Goal: Task Accomplishment & Management: Use online tool/utility

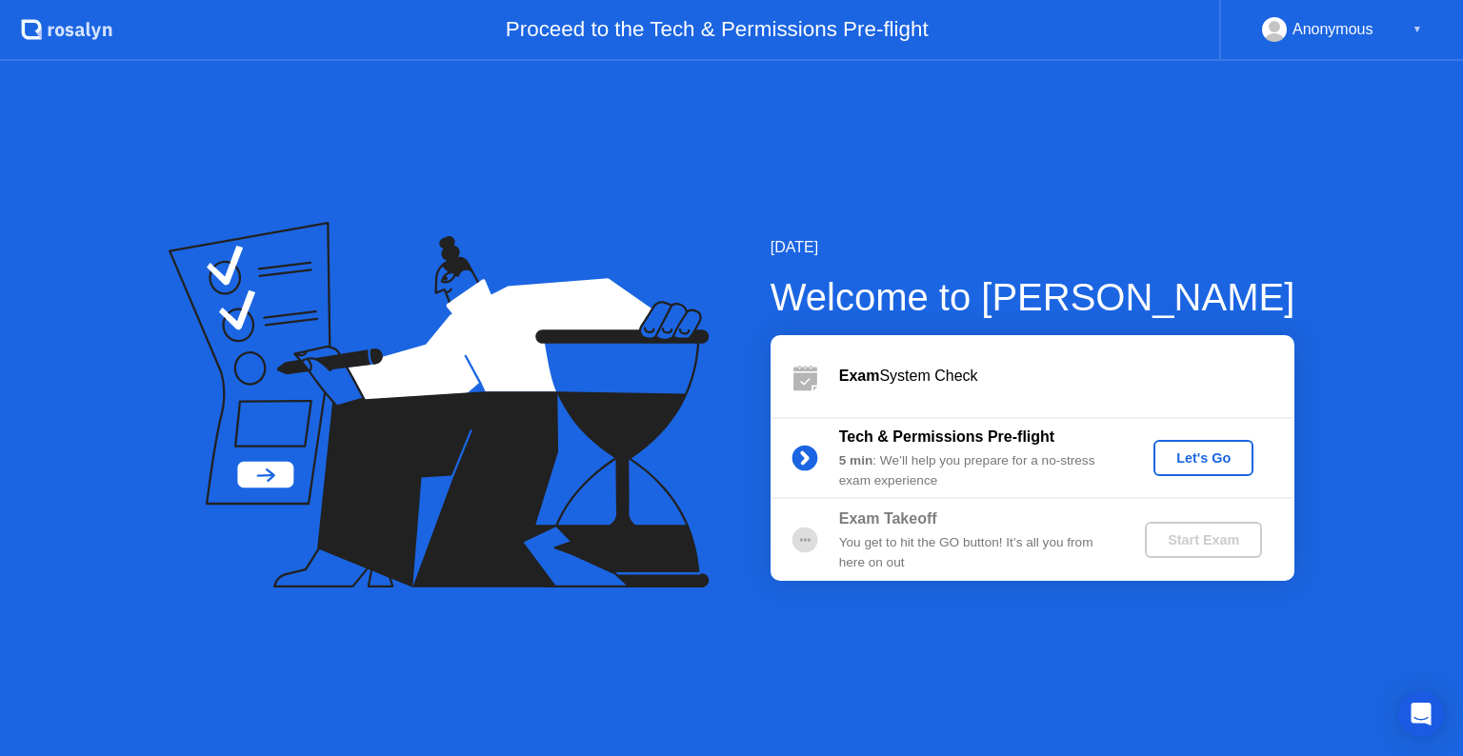
click at [1198, 457] on div "Let's Go" at bounding box center [1203, 457] width 85 height 15
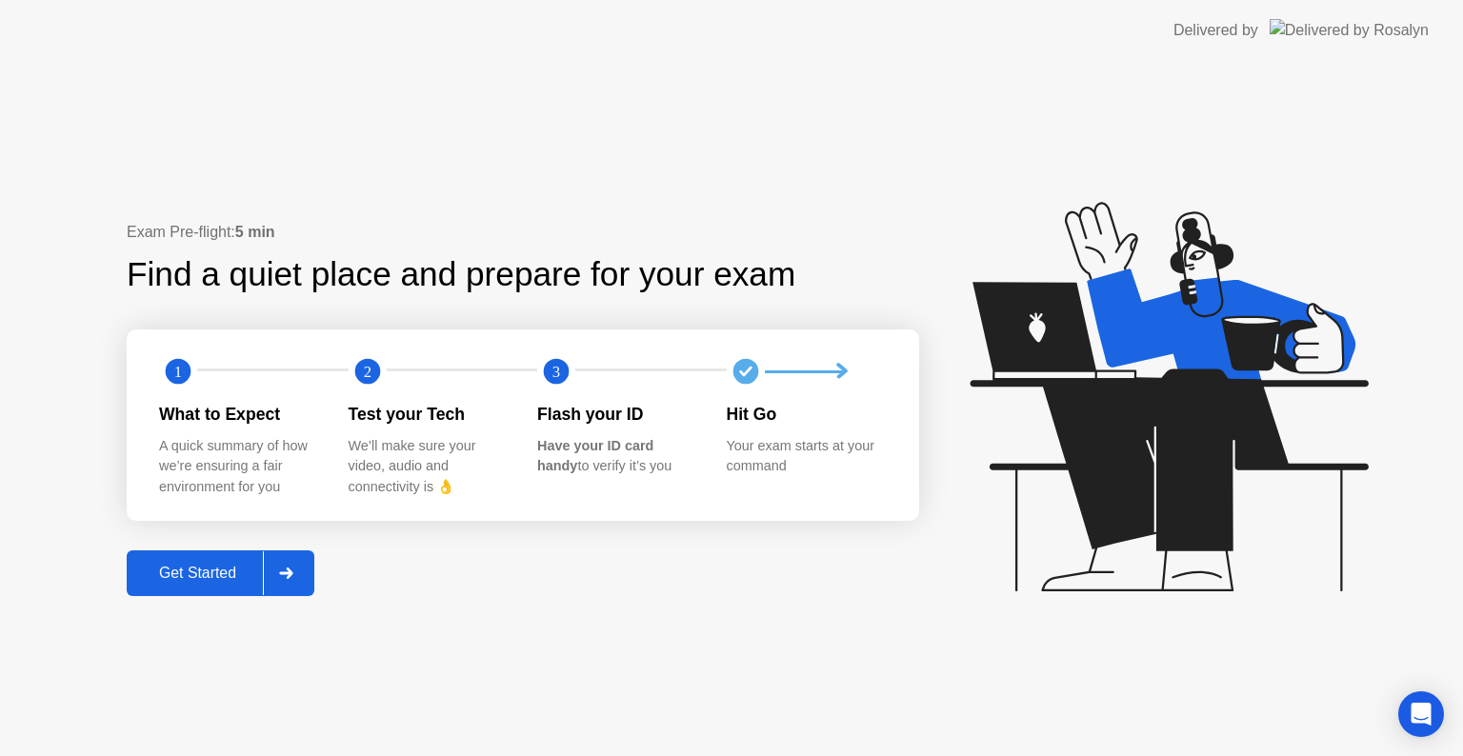
click at [183, 571] on div "Get Started" at bounding box center [197, 573] width 130 height 17
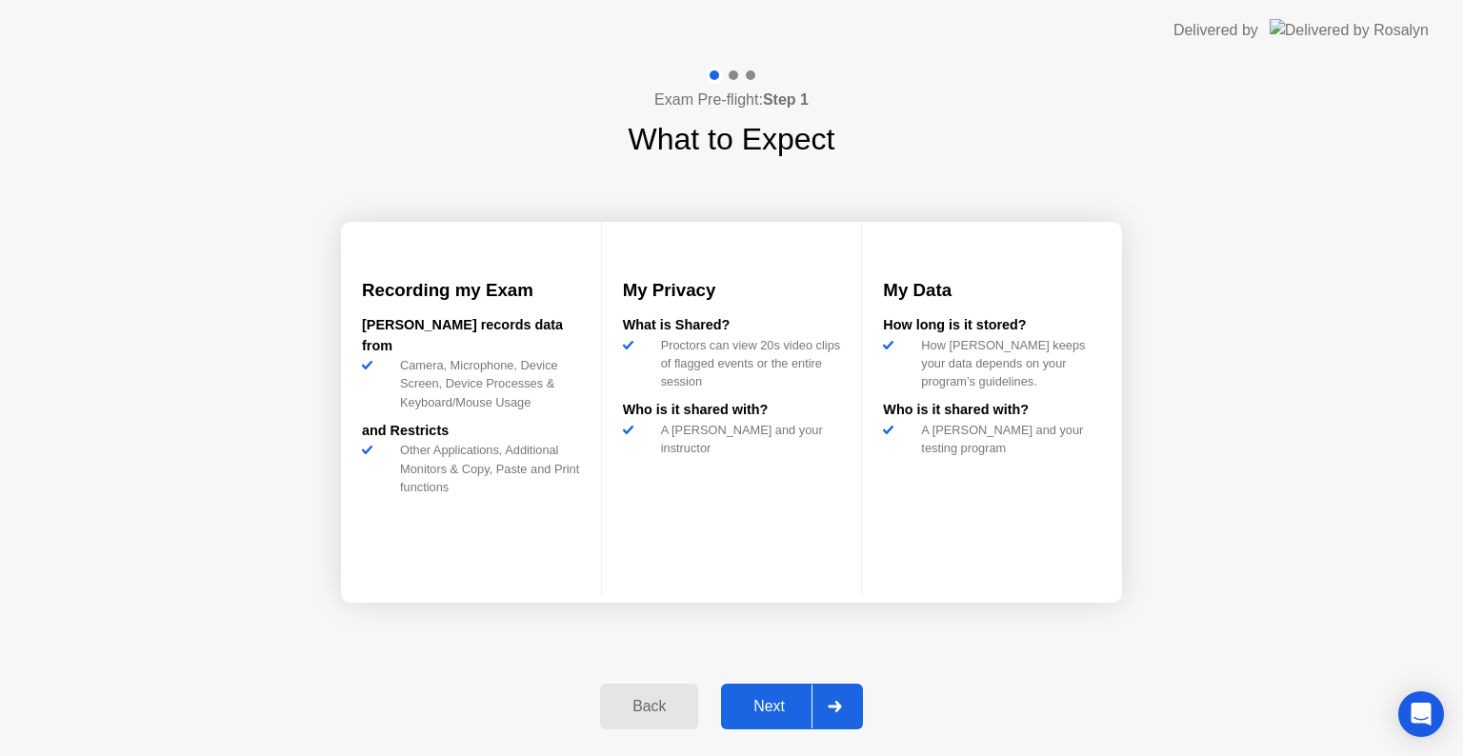
click at [758, 698] on div "Next" at bounding box center [769, 706] width 85 height 17
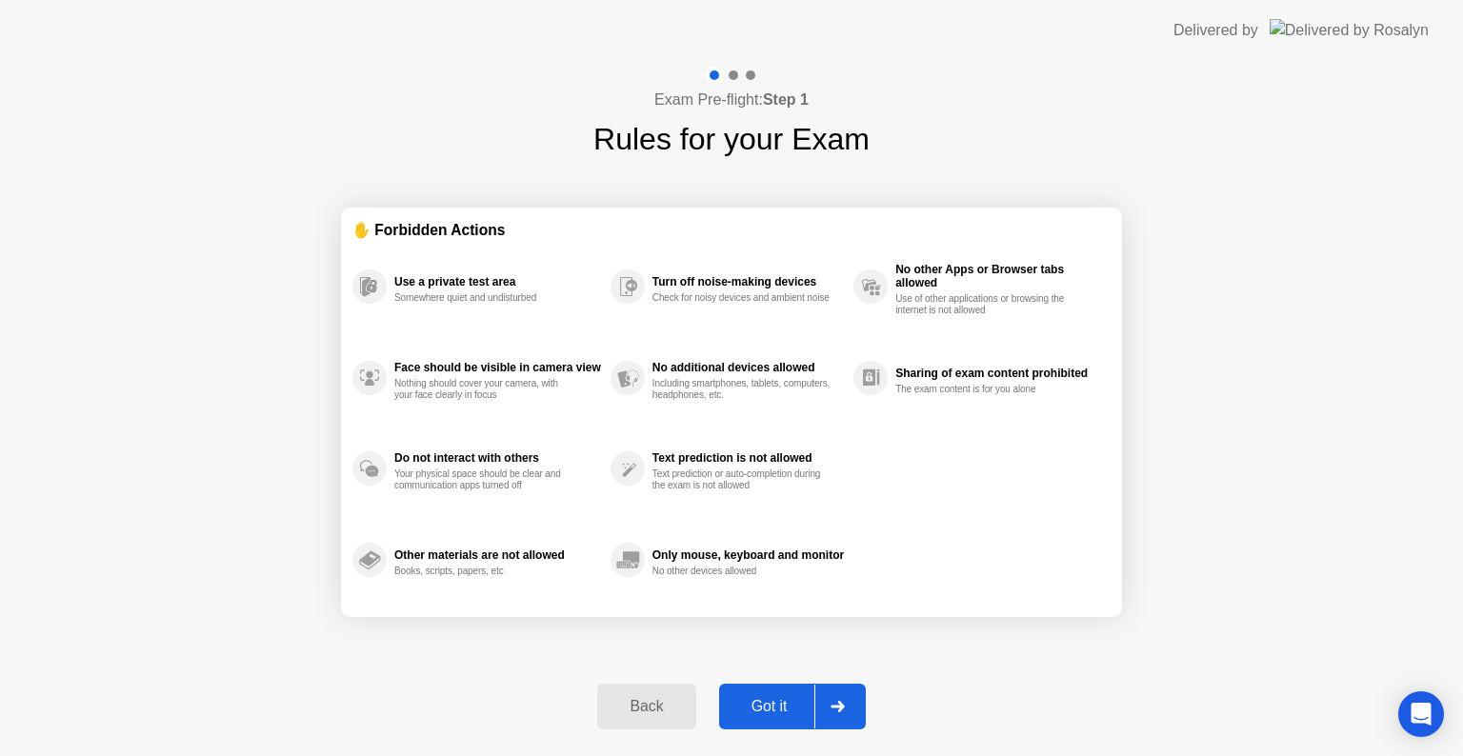
click at [771, 705] on div "Got it" at bounding box center [770, 706] width 90 height 17
select select "**********"
select select "*******"
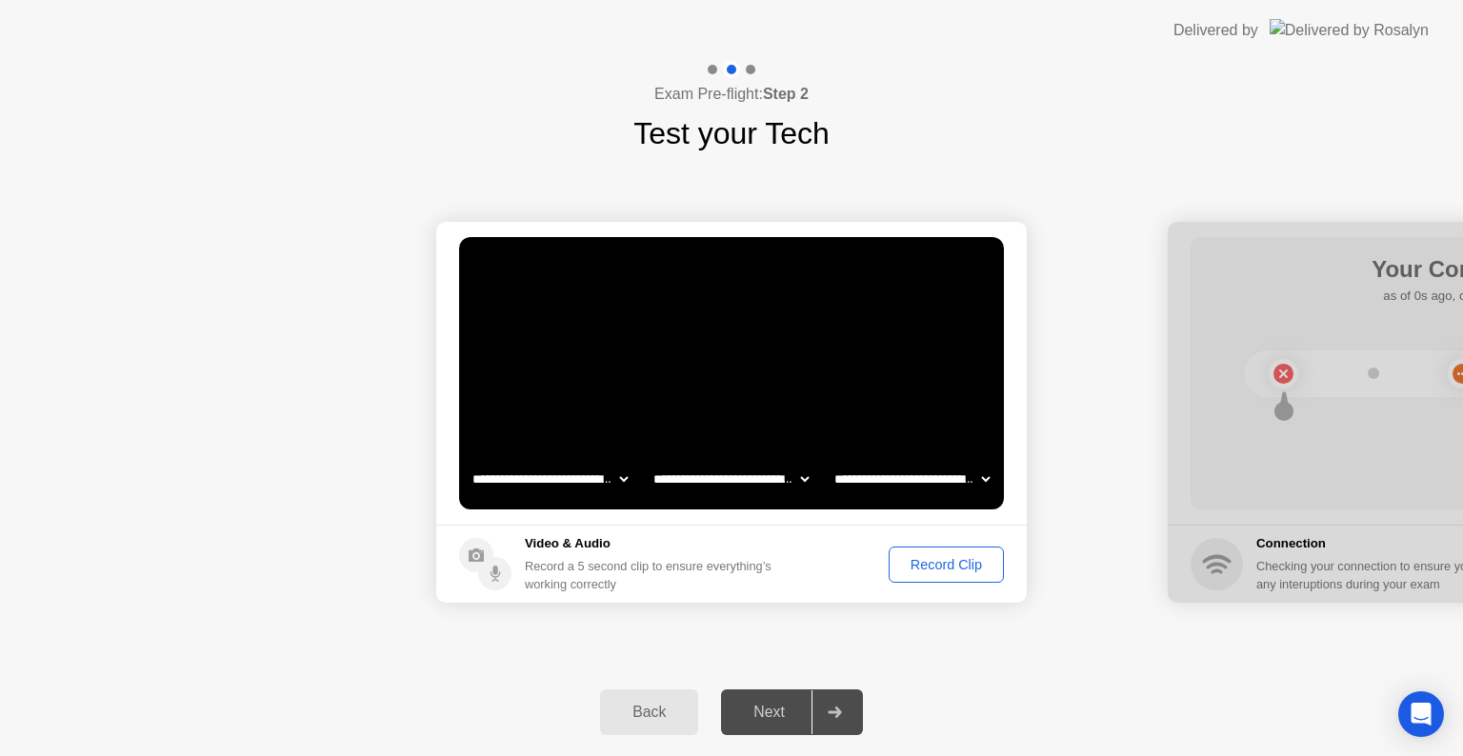
drag, startPoint x: 1257, startPoint y: 224, endPoint x: 1105, endPoint y: 236, distance: 152.9
click at [926, 568] on div "Record Clip" at bounding box center [946, 564] width 102 height 15
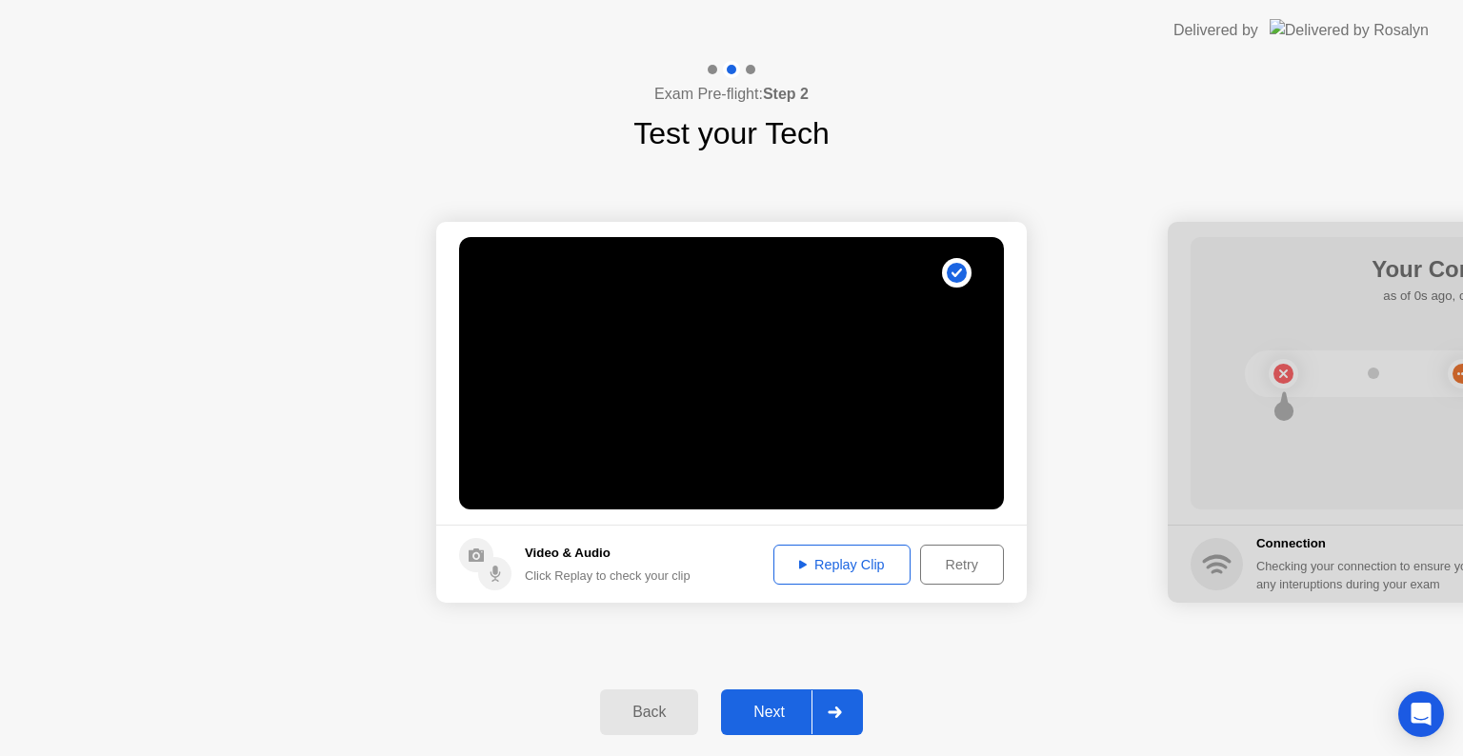
click at [866, 564] on div "Replay Clip" at bounding box center [842, 564] width 124 height 15
click at [773, 705] on div "Next" at bounding box center [769, 712] width 85 height 17
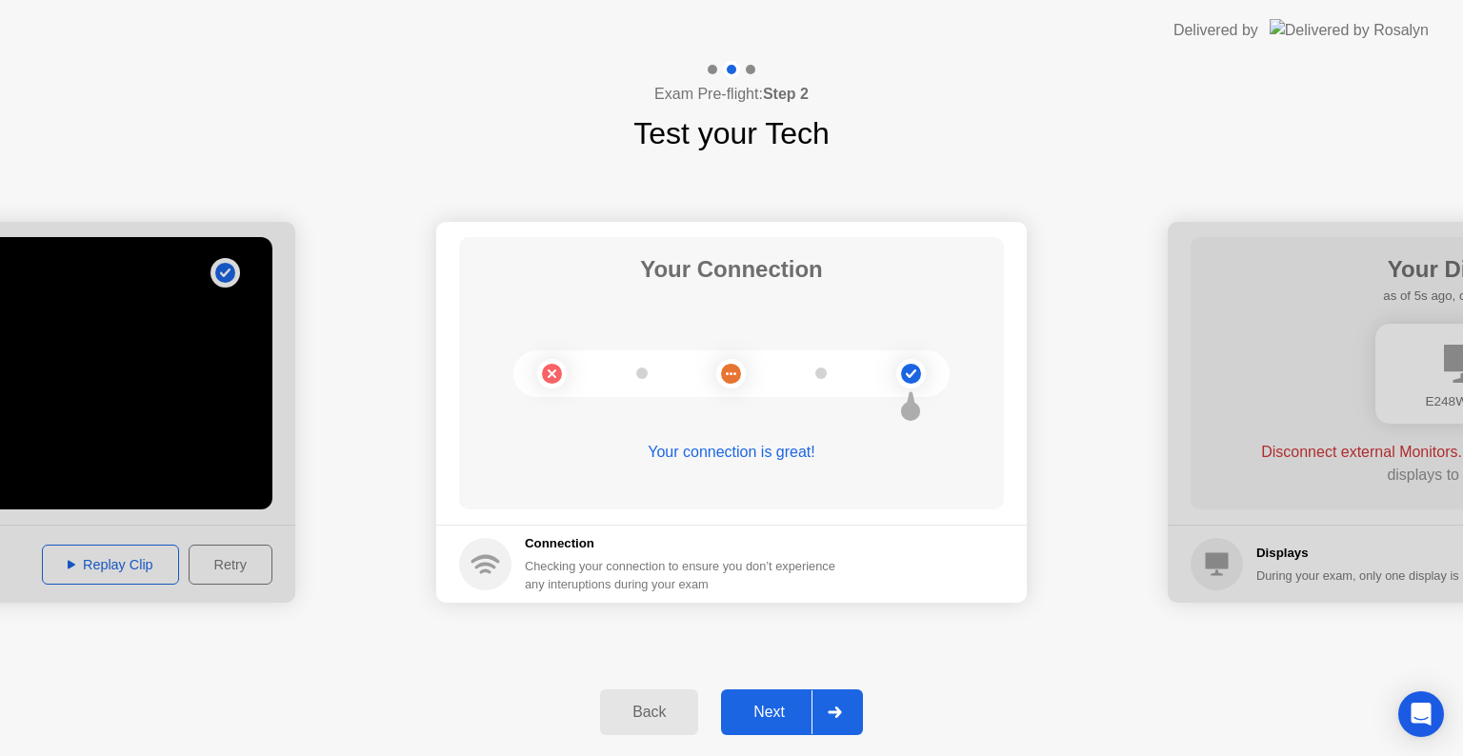
click at [773, 707] on div "Next" at bounding box center [769, 712] width 85 height 17
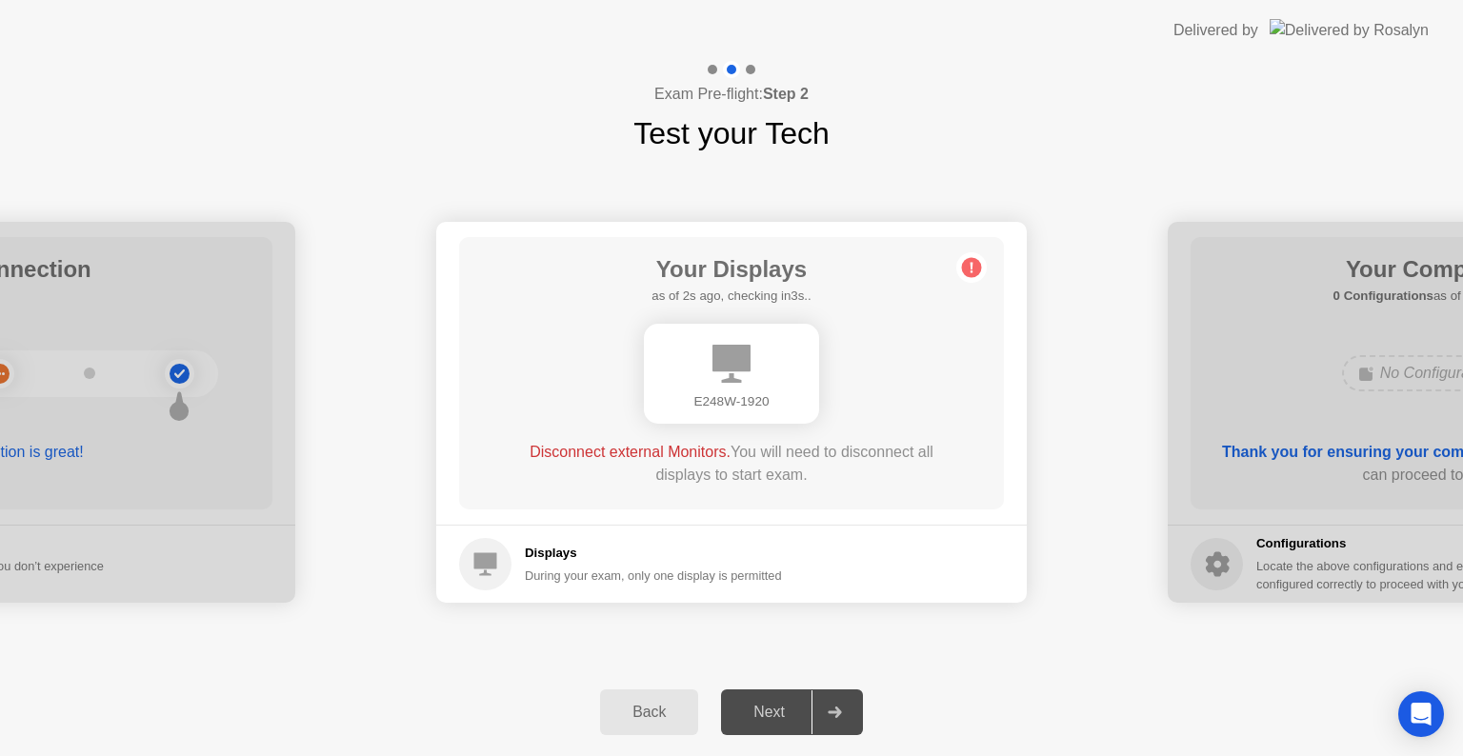
click at [841, 713] on icon at bounding box center [833, 712] width 13 height 11
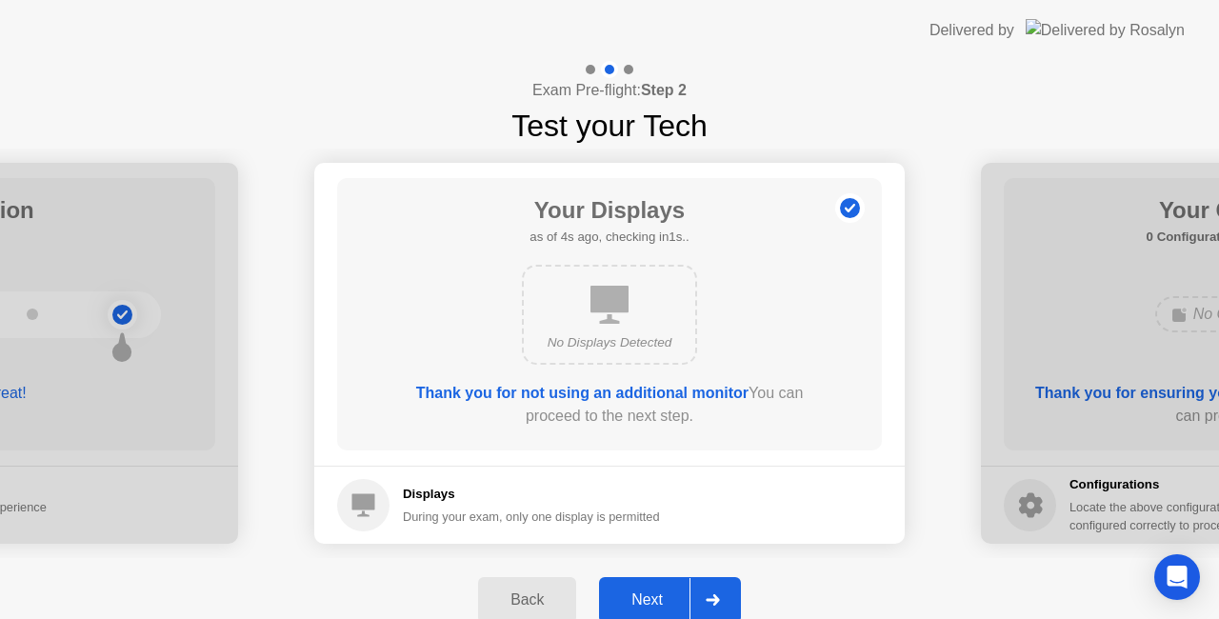
click at [659, 591] on div "Next" at bounding box center [647, 599] width 85 height 17
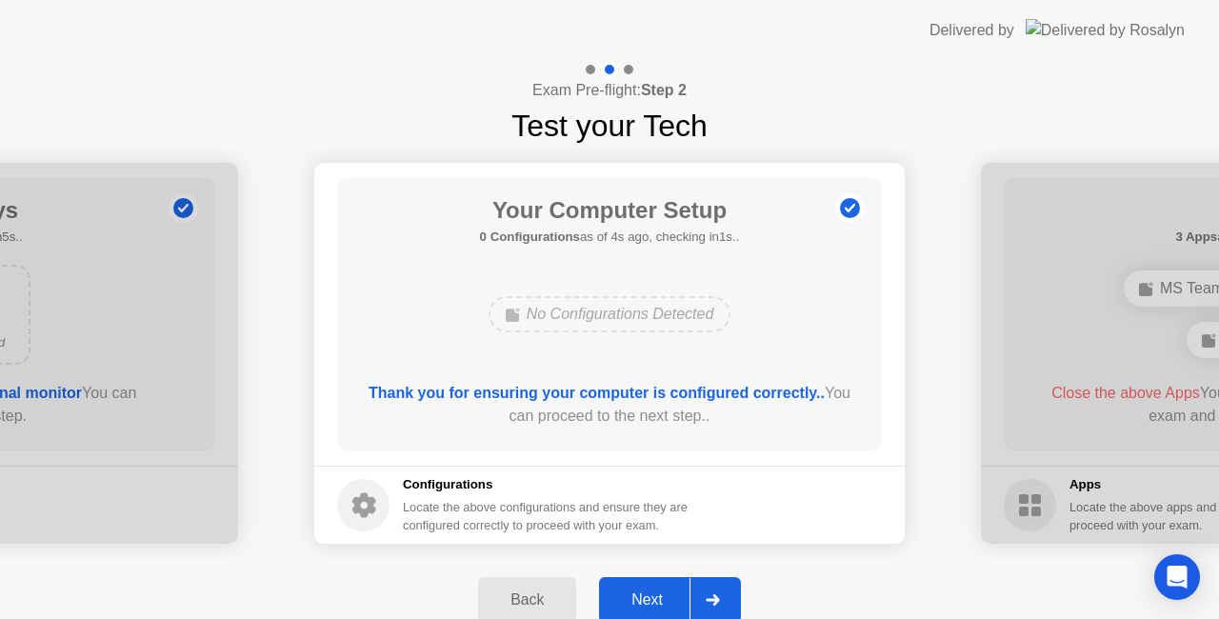
click at [659, 591] on div "Next" at bounding box center [647, 599] width 85 height 17
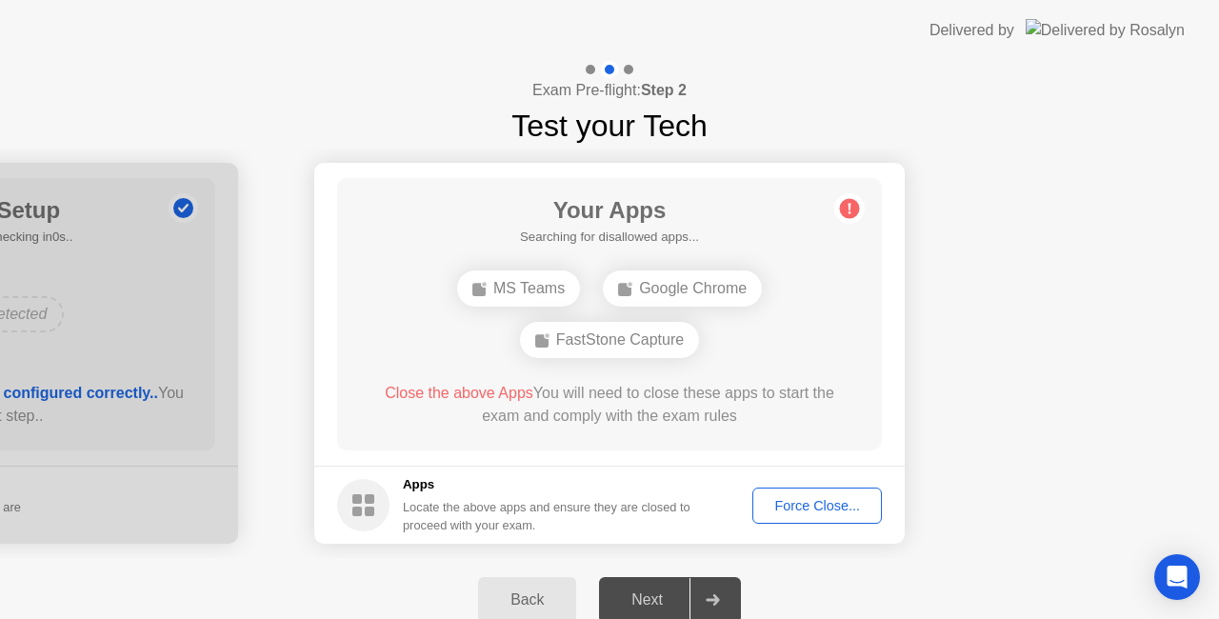
click at [842, 508] on div "Force Close..." at bounding box center [817, 505] width 116 height 15
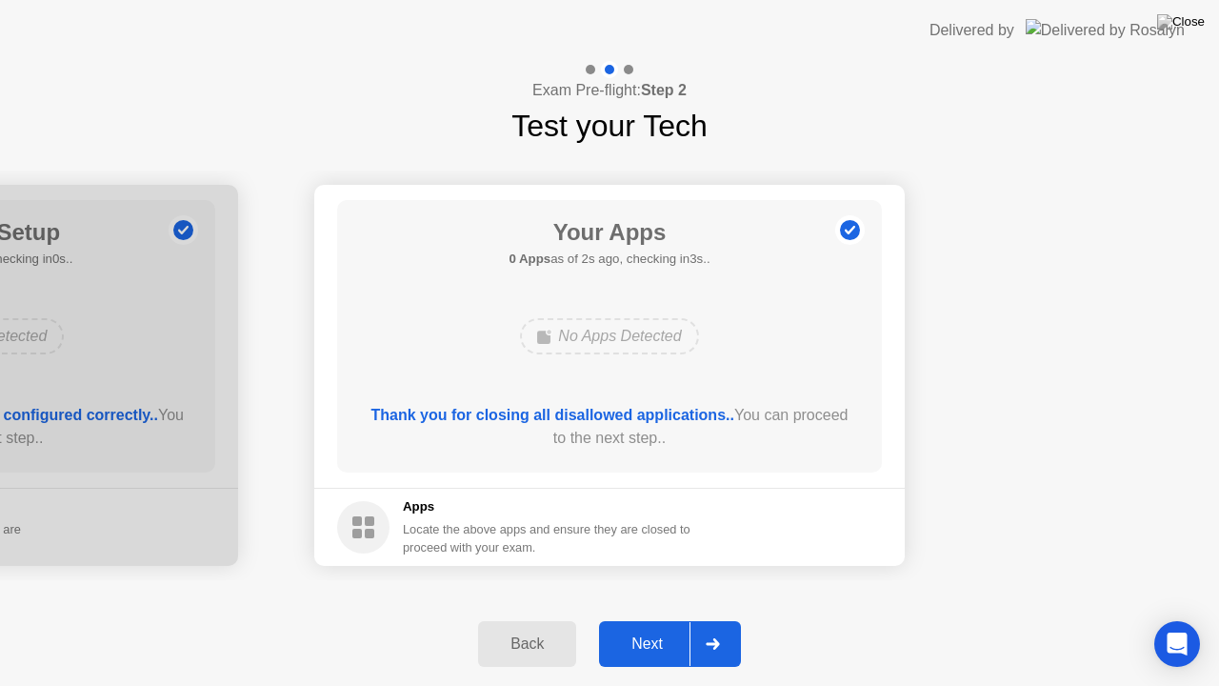
click at [661, 650] on div "Next" at bounding box center [647, 643] width 85 height 17
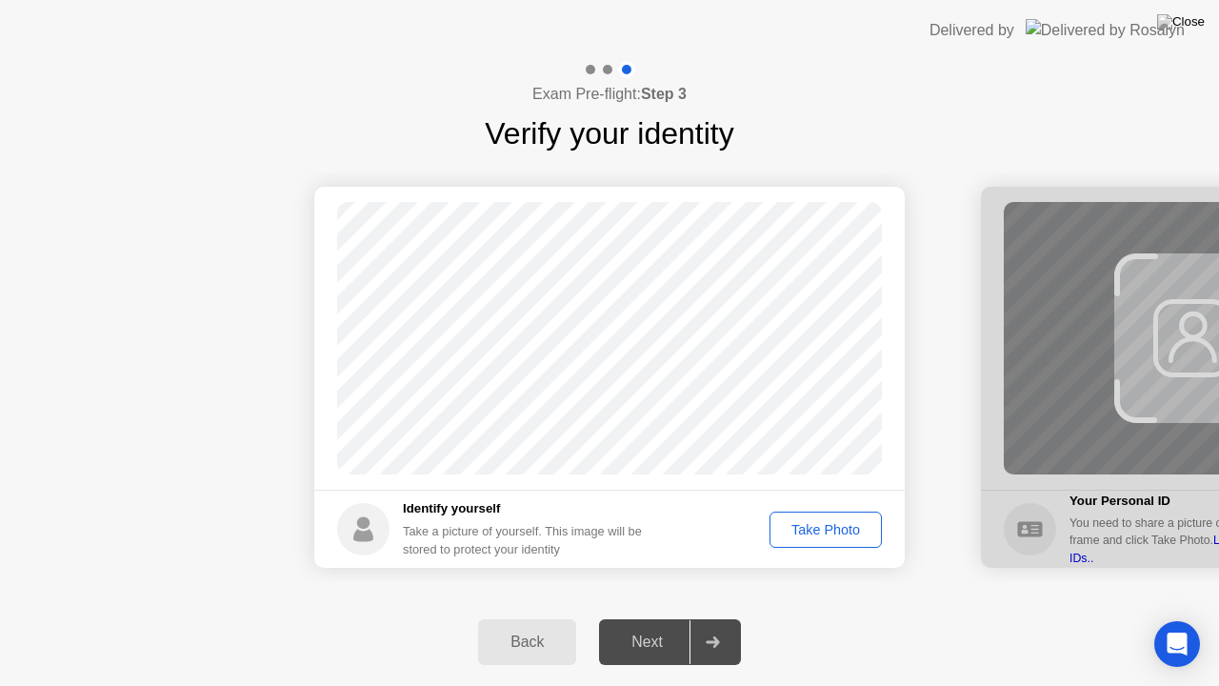
click at [833, 522] on div "Take Photo" at bounding box center [825, 529] width 99 height 15
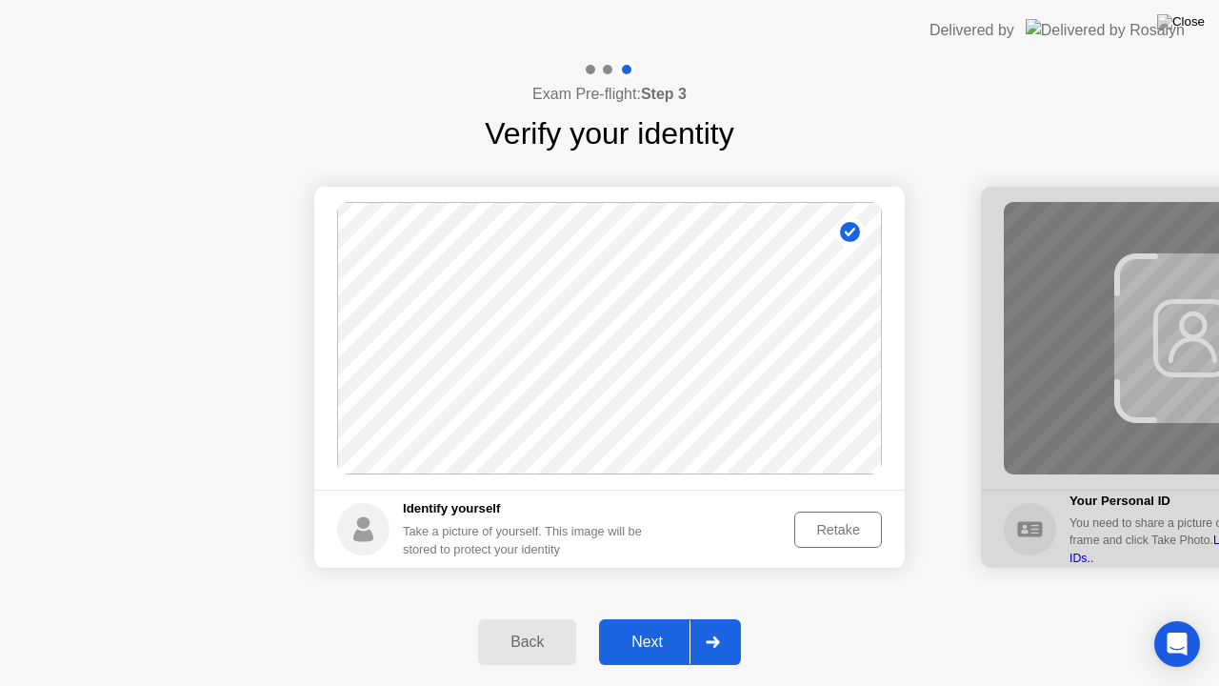
click at [712, 642] on icon at bounding box center [712, 641] width 13 height 11
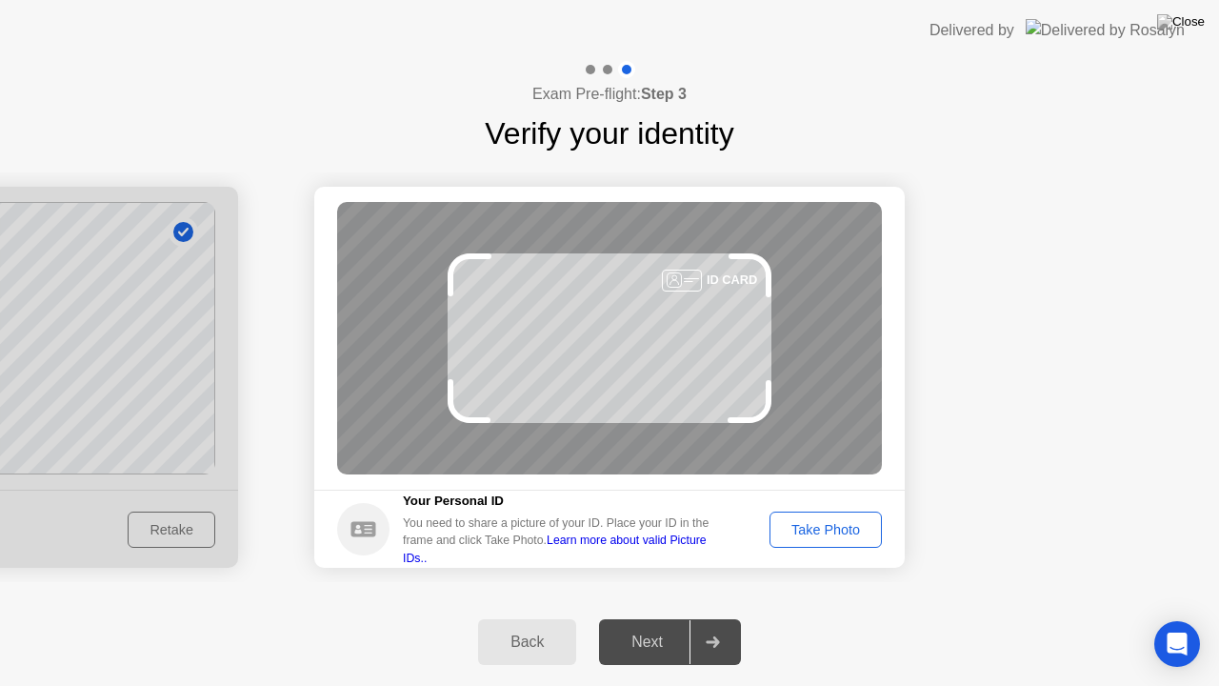
click at [828, 497] on footer "Your Personal ID You need to share a picture of your ID. Place your ID in the f…" at bounding box center [609, 528] width 590 height 78
click at [830, 523] on div "Take Photo" at bounding box center [825, 529] width 99 height 15
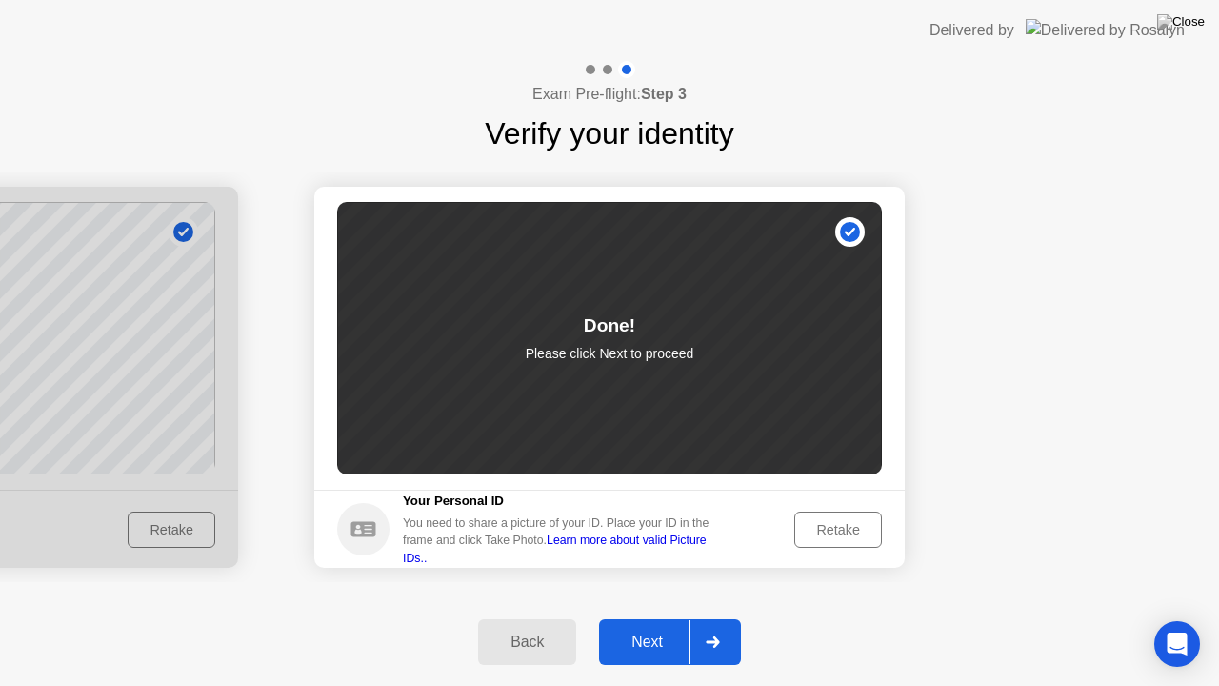
click at [656, 642] on div "Next" at bounding box center [647, 641] width 85 height 17
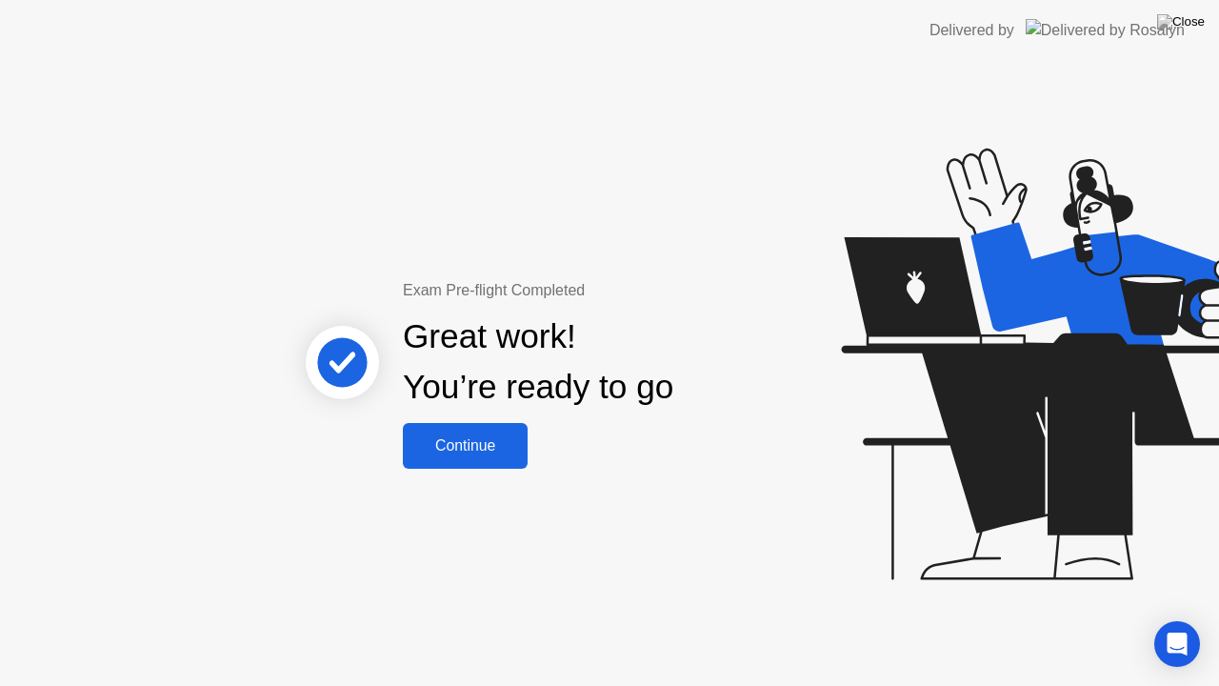
click at [501, 447] on div "Continue" at bounding box center [464, 445] width 113 height 17
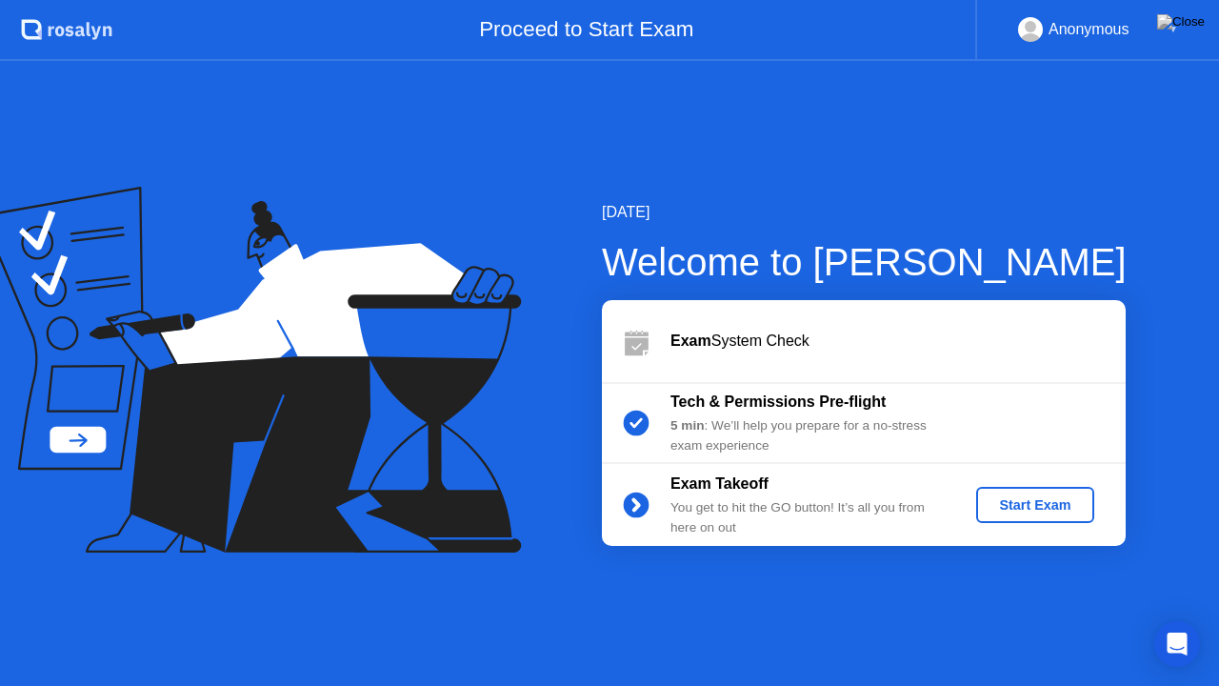
click at [1016, 508] on div "Start Exam" at bounding box center [1035, 504] width 102 height 15
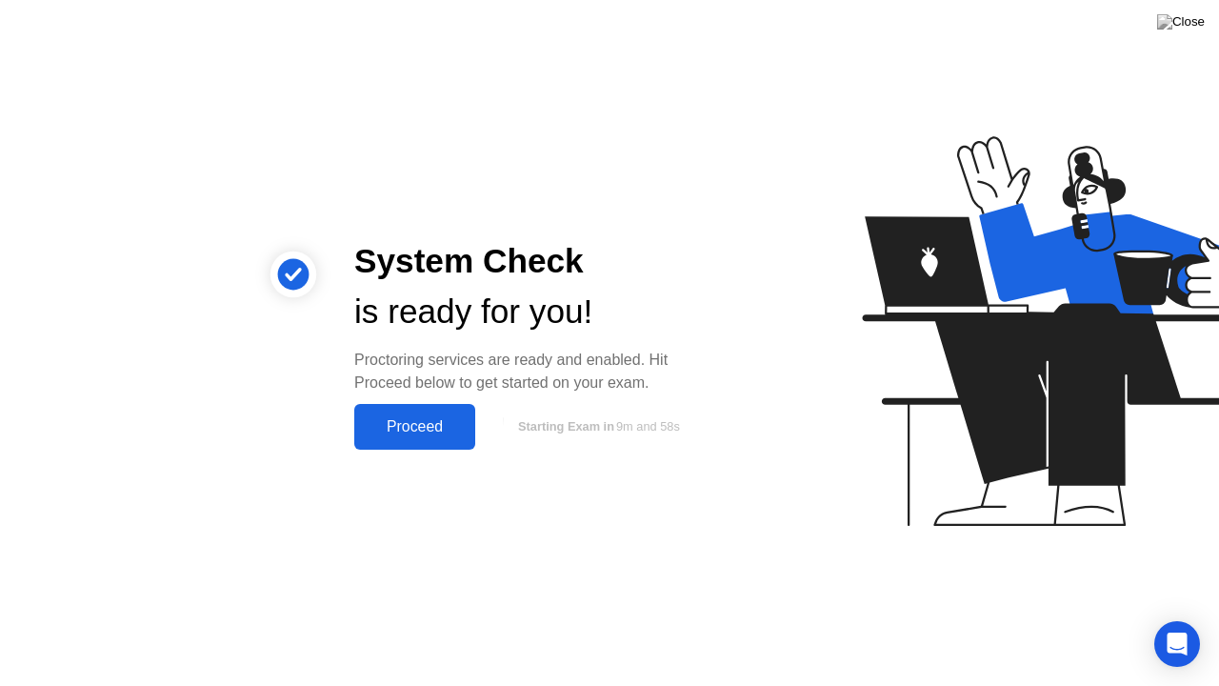
click at [429, 423] on div "Proceed" at bounding box center [415, 426] width 110 height 17
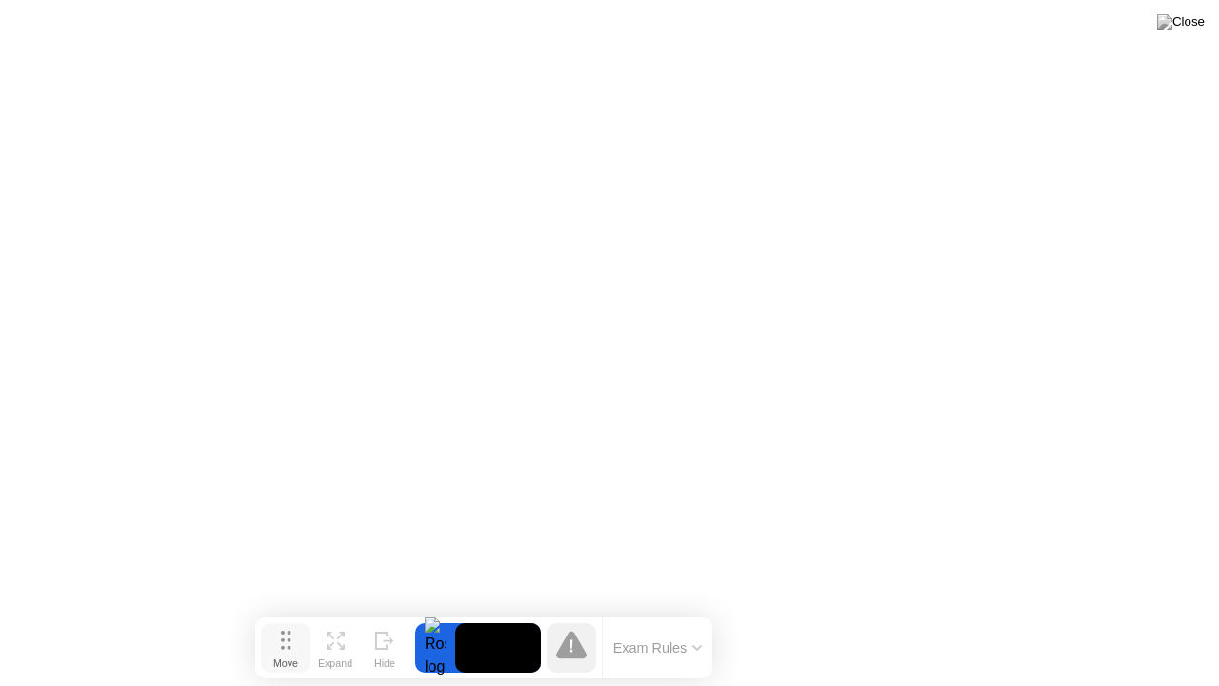
drag, startPoint x: 394, startPoint y: 650, endPoint x: 257, endPoint y: 632, distance: 138.3
click at [261, 632] on button "Move" at bounding box center [286, 648] width 50 height 50
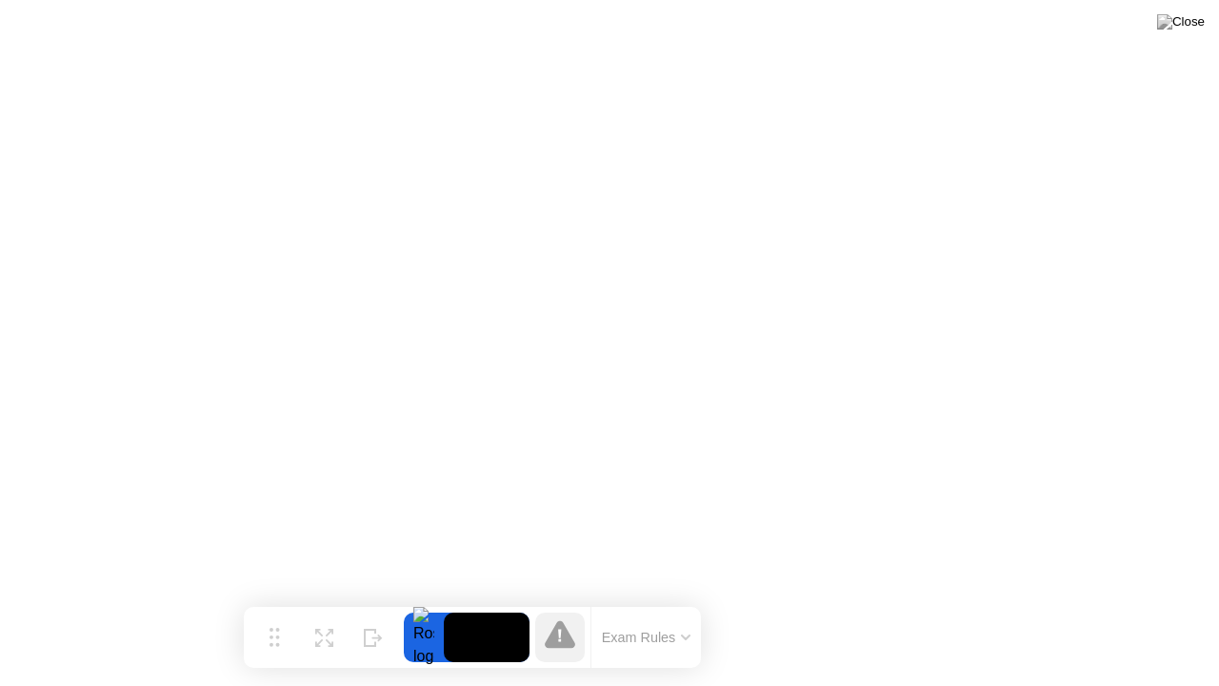
click at [1187, 34] on button at bounding box center [1180, 22] width 57 height 25
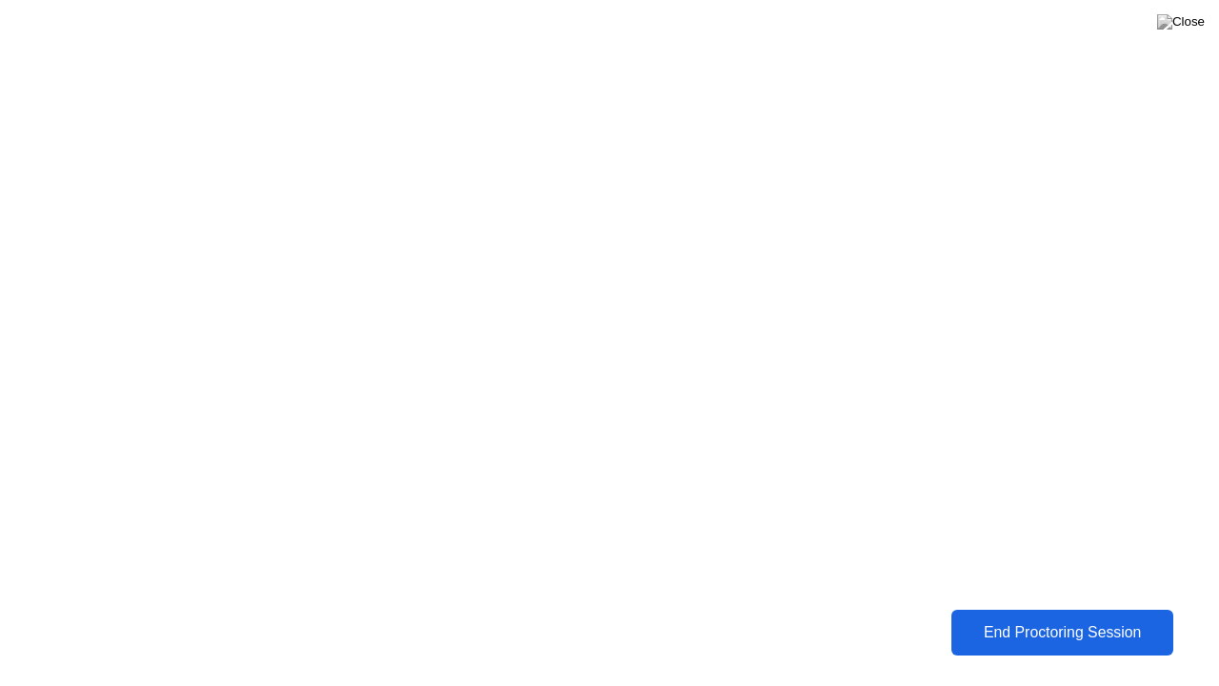
click at [1027, 628] on div "End Proctoring Session" at bounding box center [1062, 632] width 210 height 17
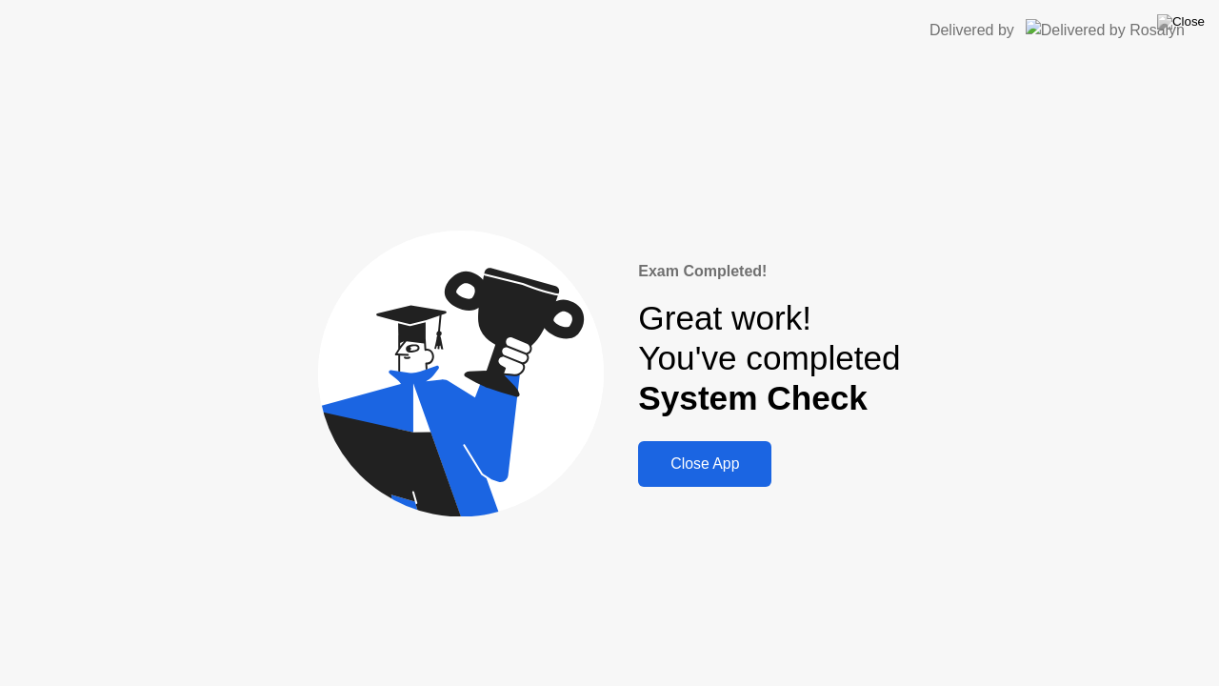
click at [719, 469] on div "Close App" at bounding box center [705, 463] width 122 height 17
